Goal: Entertainment & Leisure: Consume media (video, audio)

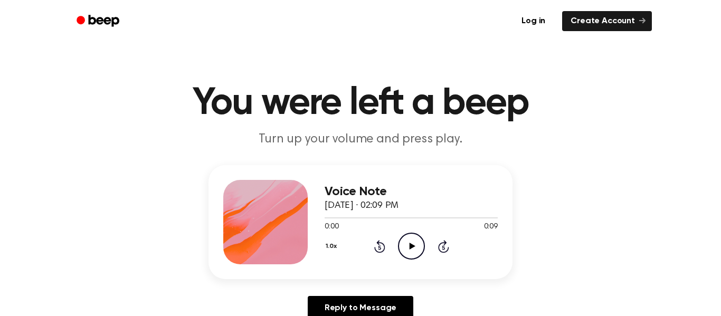
click at [410, 240] on icon "Play Audio" at bounding box center [411, 246] width 27 height 27
click at [423, 251] on circle at bounding box center [412, 246] width 26 height 26
click at [420, 247] on icon "Play Audio" at bounding box center [411, 246] width 27 height 27
click at [421, 246] on icon "Pause Audio" at bounding box center [411, 246] width 27 height 27
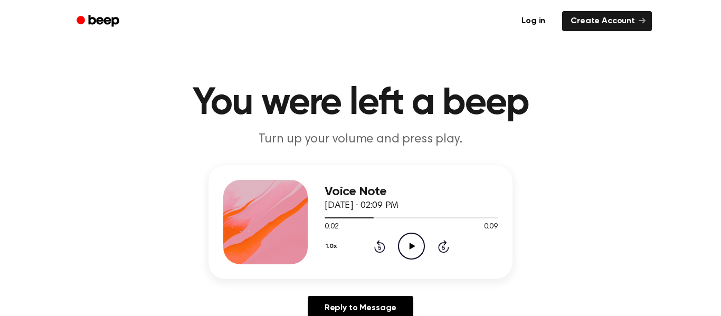
click at [411, 250] on icon "Play Audio" at bounding box center [411, 246] width 27 height 27
click at [378, 240] on icon "Rewind 5 seconds" at bounding box center [380, 247] width 12 height 14
click at [374, 240] on icon "Rewind 5 seconds" at bounding box center [380, 247] width 12 height 14
click at [397, 249] on div "1.0x Rewind 5 seconds Play Audio Skip 5 seconds" at bounding box center [411, 246] width 173 height 27
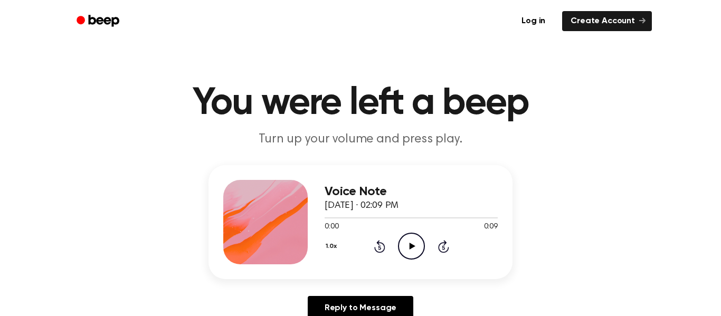
click at [399, 248] on icon "Play Audio" at bounding box center [411, 246] width 27 height 27
click at [402, 238] on icon "Play Audio" at bounding box center [411, 246] width 27 height 27
click at [420, 251] on icon "Pause Audio" at bounding box center [411, 246] width 27 height 27
click at [424, 256] on icon "Play Audio" at bounding box center [411, 246] width 27 height 27
